Goal: Book appointment/travel/reservation

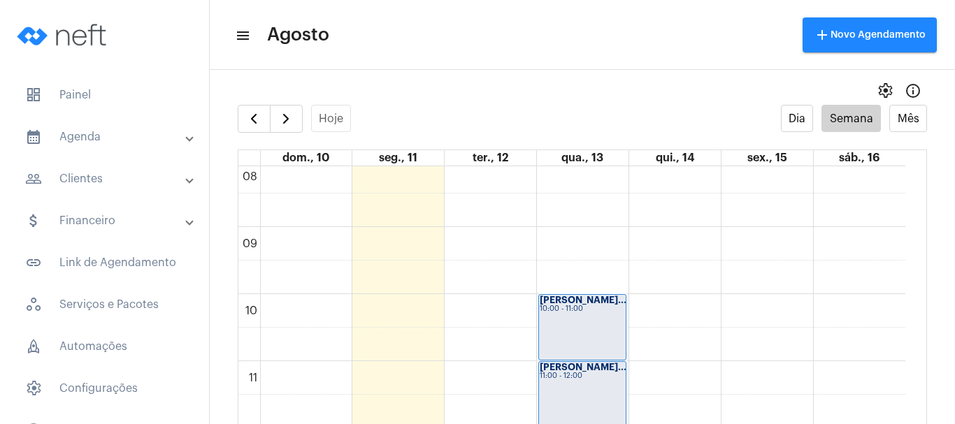
scroll to position [613, 0]
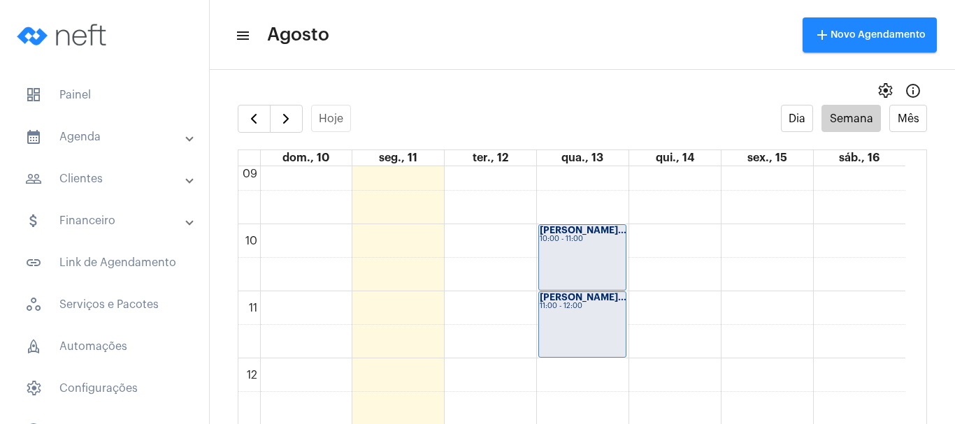
click at [499, 311] on div "00 01 02 03 04 05 06 07 08 09 10 11 12 13 14 15 16 17 18 19 20 21 22 23 [PERSON…" at bounding box center [571, 358] width 667 height 1611
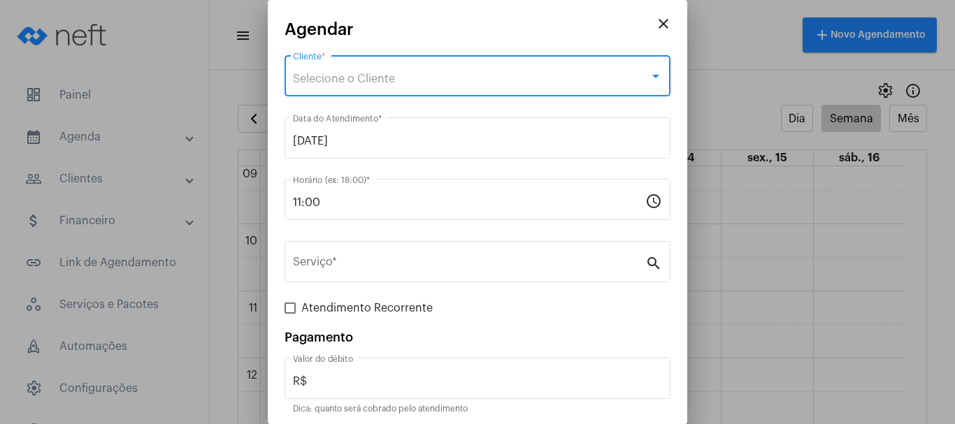
click at [483, 80] on div "Selecione o Cliente" at bounding box center [471, 79] width 357 height 13
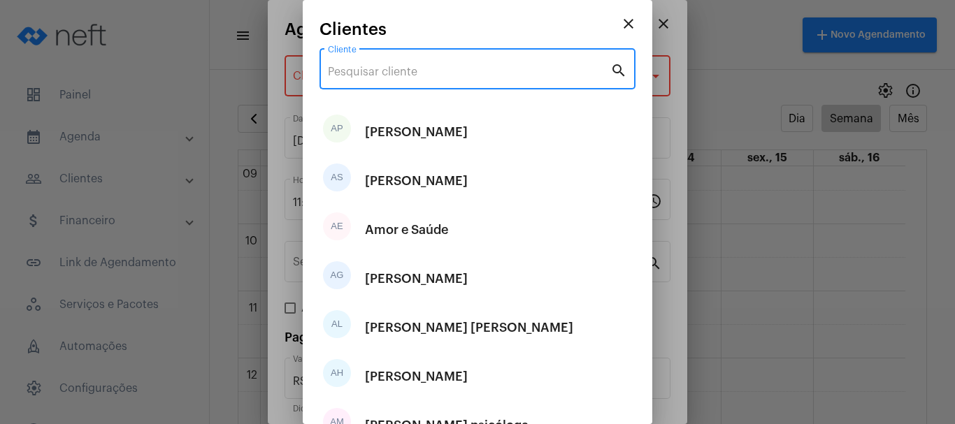
click at [484, 78] on input "Cliente" at bounding box center [469, 72] width 283 height 13
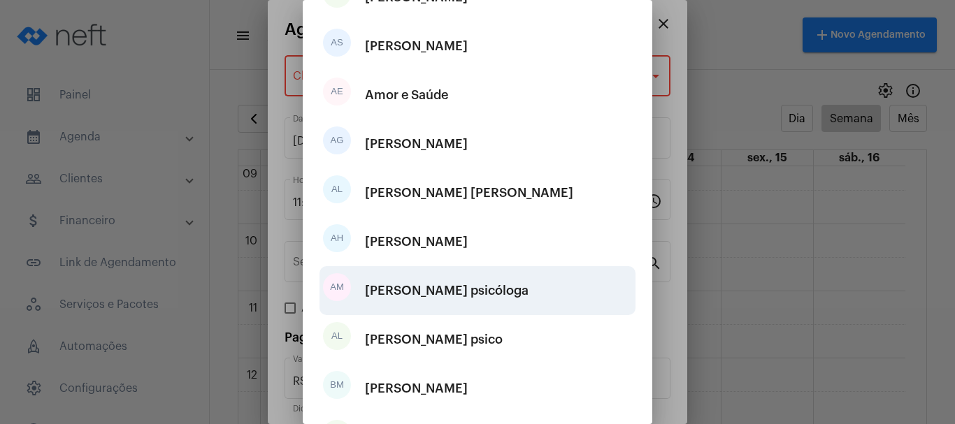
scroll to position [261, 0]
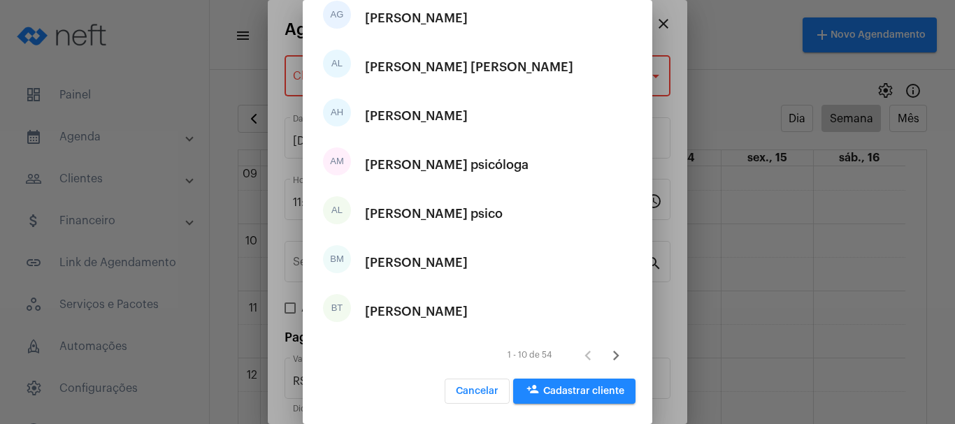
click at [566, 388] on span "person_add Cadastrar cliente" at bounding box center [574, 392] width 100 height 10
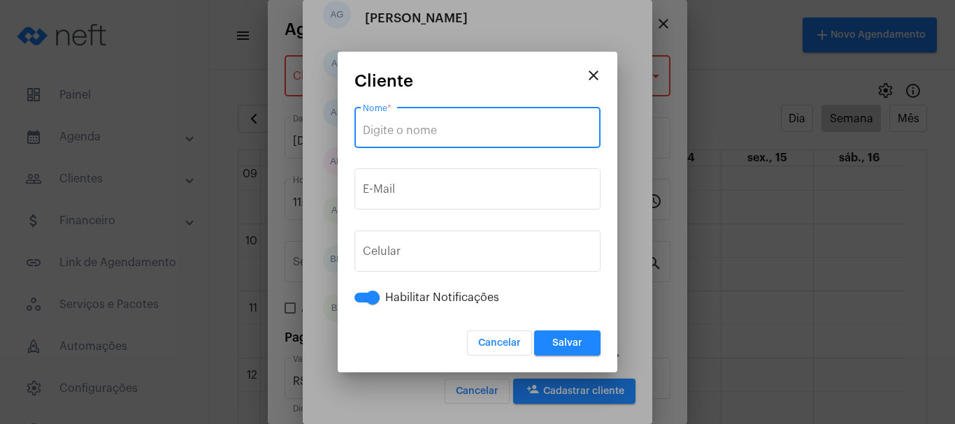
click at [438, 132] on input "Nome *" at bounding box center [477, 130] width 229 height 13
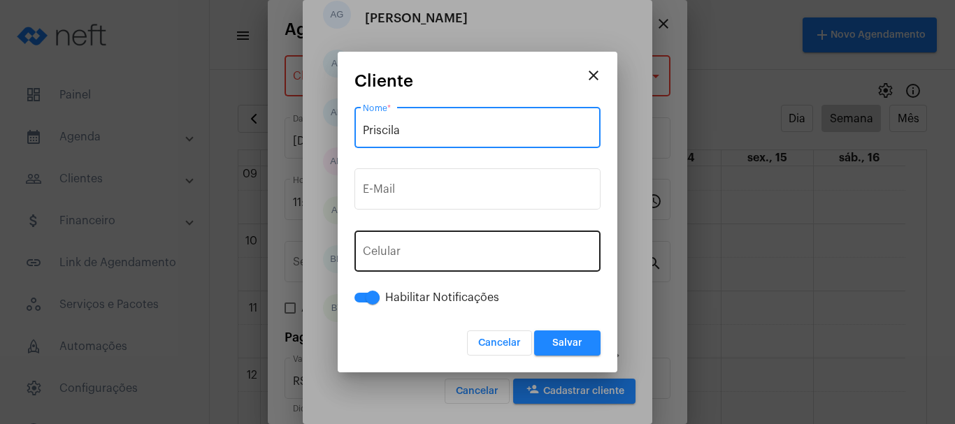
type input "Priscila"
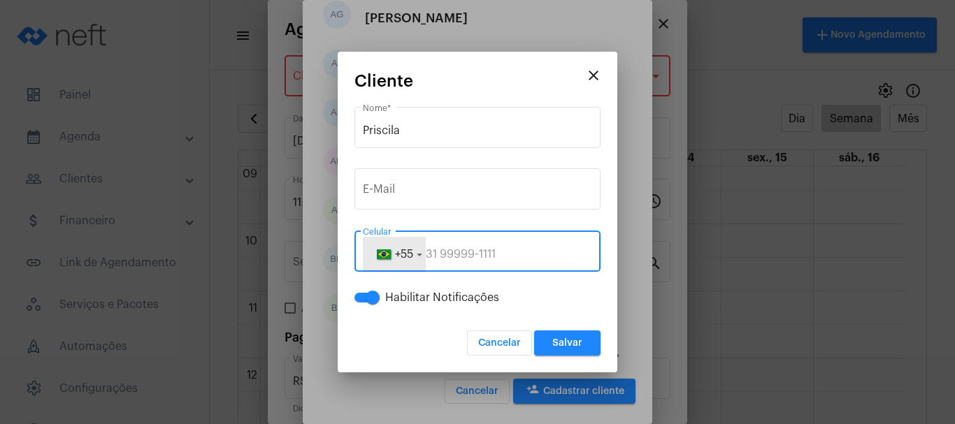
click at [411, 238] on button "+55" at bounding box center [394, 254] width 63 height 35
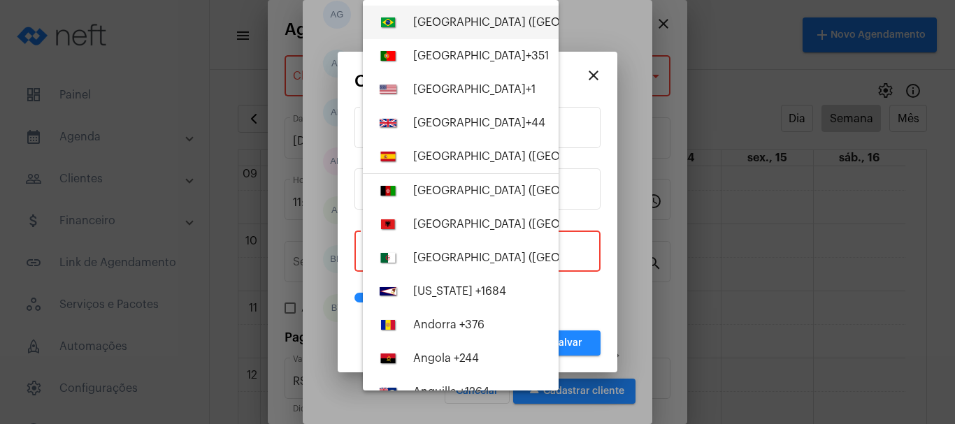
click at [456, 28] on div "[GEOGRAPHIC_DATA] ([GEOGRAPHIC_DATA]) +55" at bounding box center [539, 22] width 253 height 13
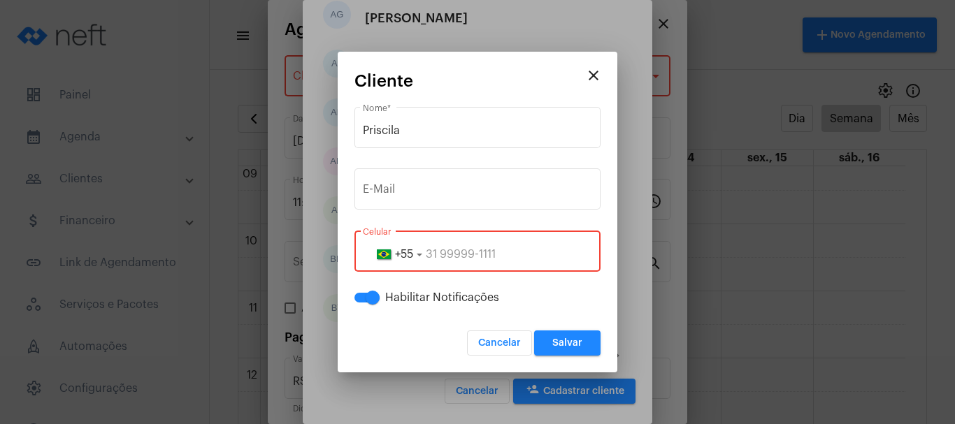
click at [463, 257] on input "tel" at bounding box center [477, 254] width 229 height 13
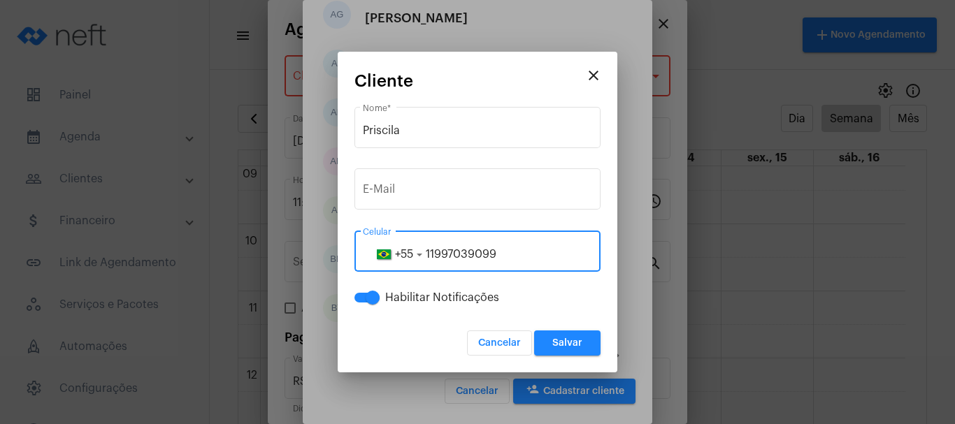
type input "11997039099"
click at [558, 342] on span "Salvar" at bounding box center [567, 343] width 30 height 10
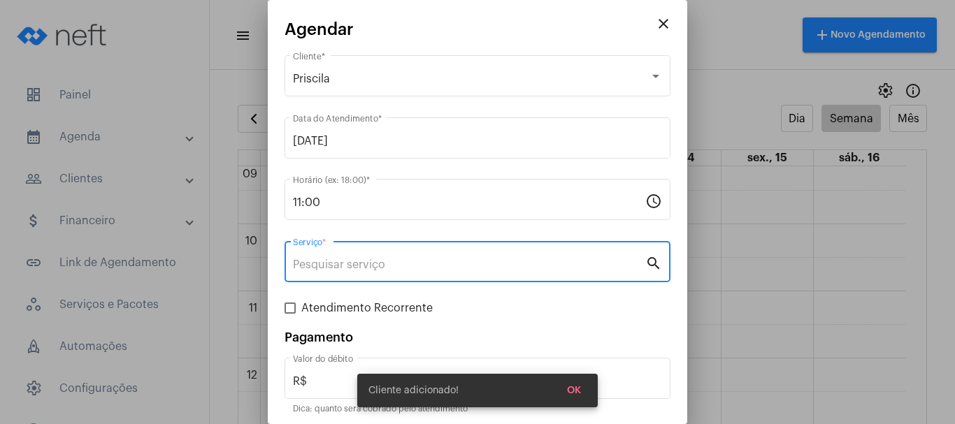
click at [332, 260] on input "Serviço *" at bounding box center [469, 265] width 352 height 13
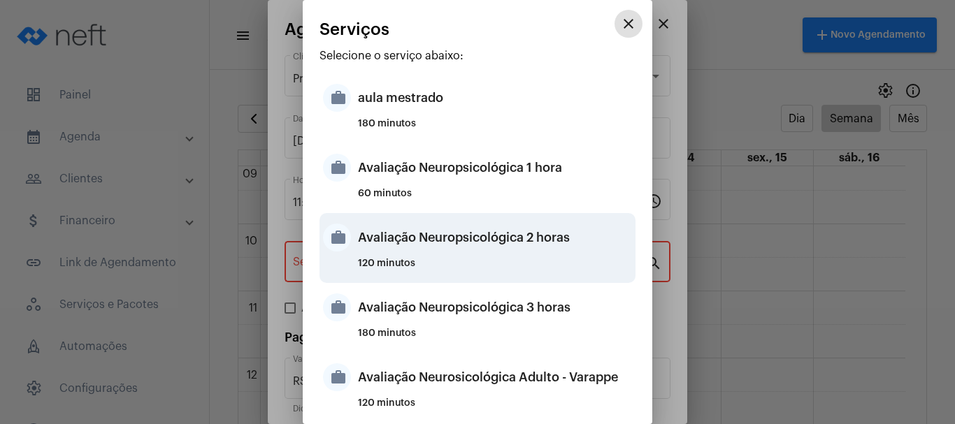
scroll to position [280, 0]
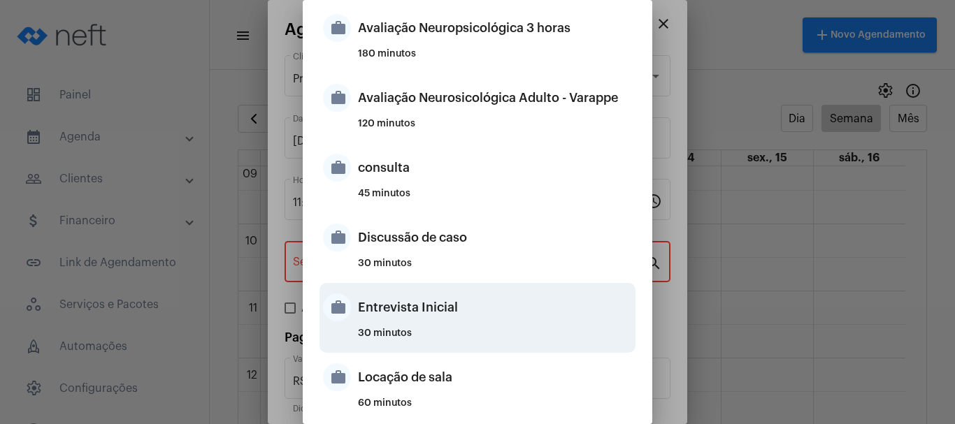
click at [410, 320] on div "Entrevista Inicial" at bounding box center [495, 308] width 274 height 42
type input "Entrevista Inicial"
type input "R$ 0"
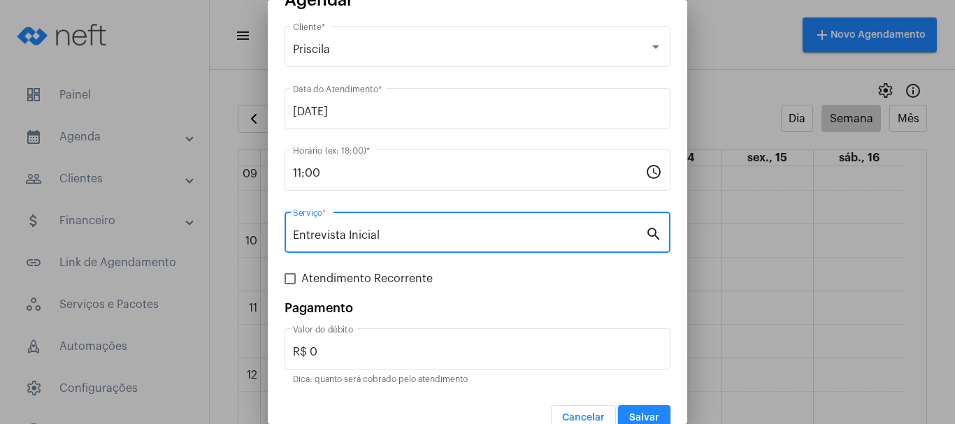
scroll to position [52, 0]
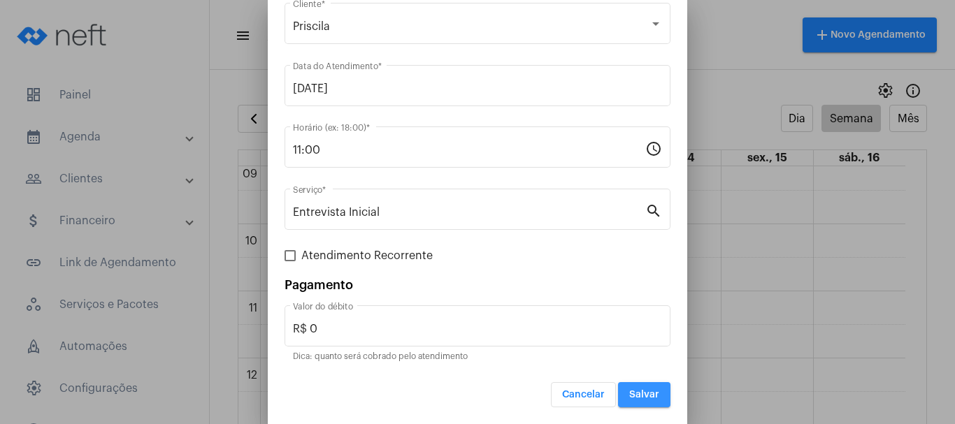
click at [640, 390] on span "Salvar" at bounding box center [644, 395] width 30 height 10
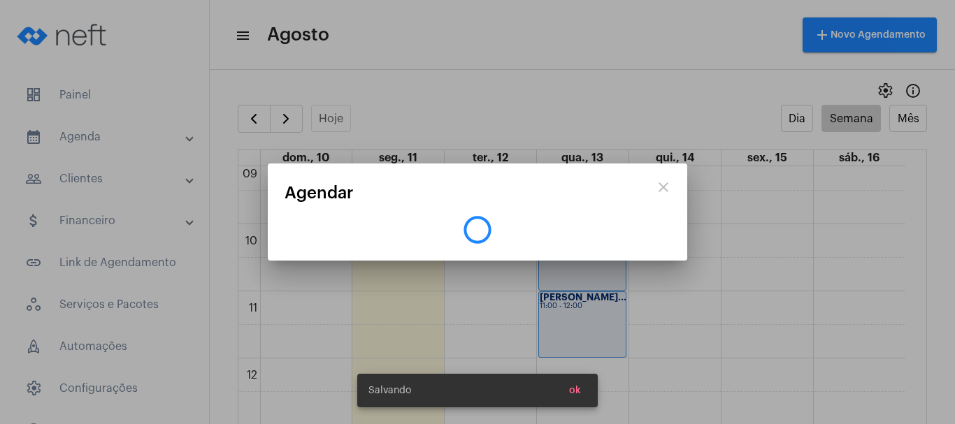
scroll to position [0, 0]
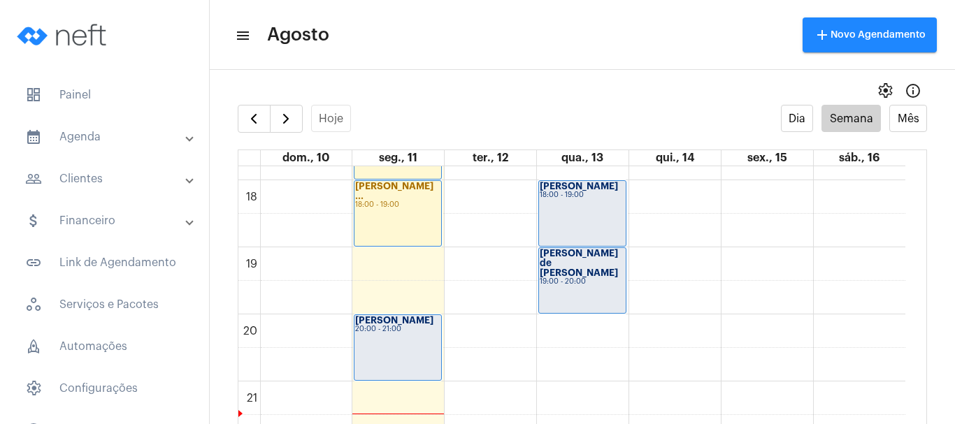
scroll to position [976, 0]
